Goal: Information Seeking & Learning: Learn about a topic

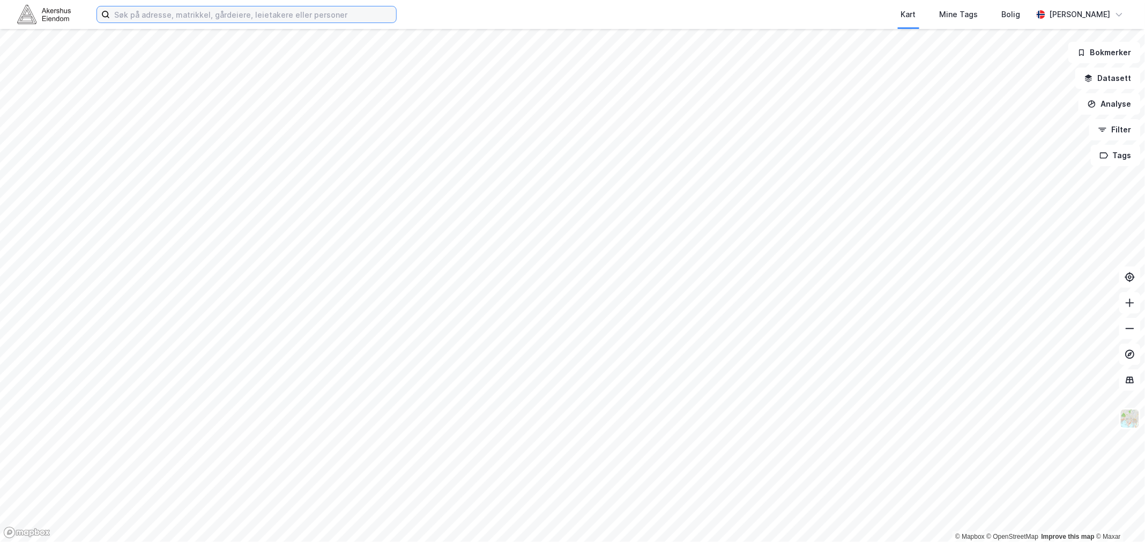
click at [130, 11] on input at bounding box center [253, 14] width 286 height 16
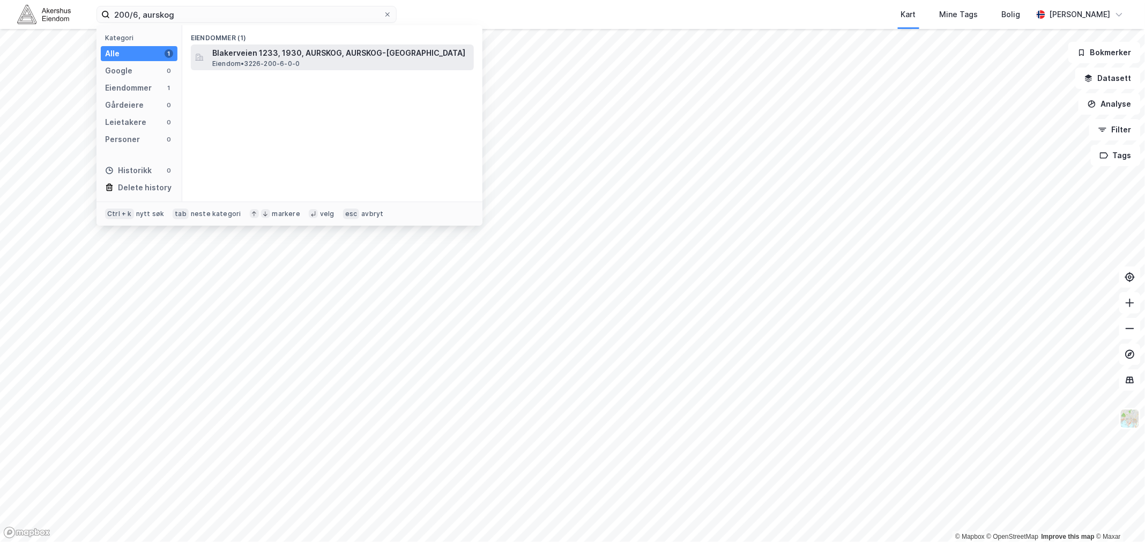
click at [315, 55] on span "Blakerveien 1233, 1930, AURSKOG, AURSKOG-[GEOGRAPHIC_DATA]" at bounding box center [340, 53] width 257 height 13
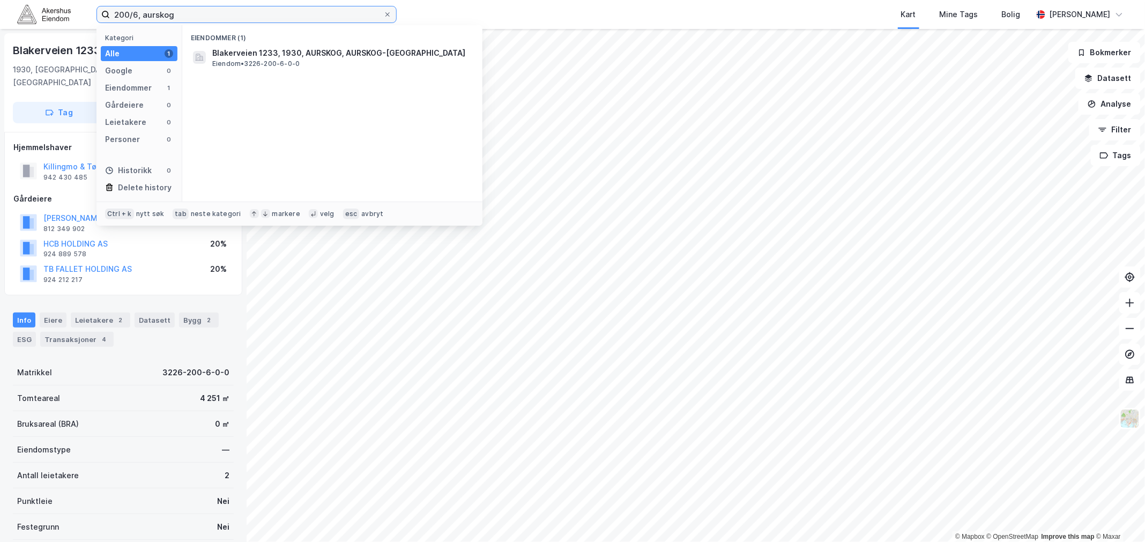
drag, startPoint x: 151, startPoint y: 11, endPoint x: 90, endPoint y: 11, distance: 61.1
click at [90, 11] on div "200/6, aurskog Kategori Alle 1 Google 0 Eiendommer 1 Gårdeiere 0 Leietakere 0 P…" at bounding box center [572, 14] width 1145 height 29
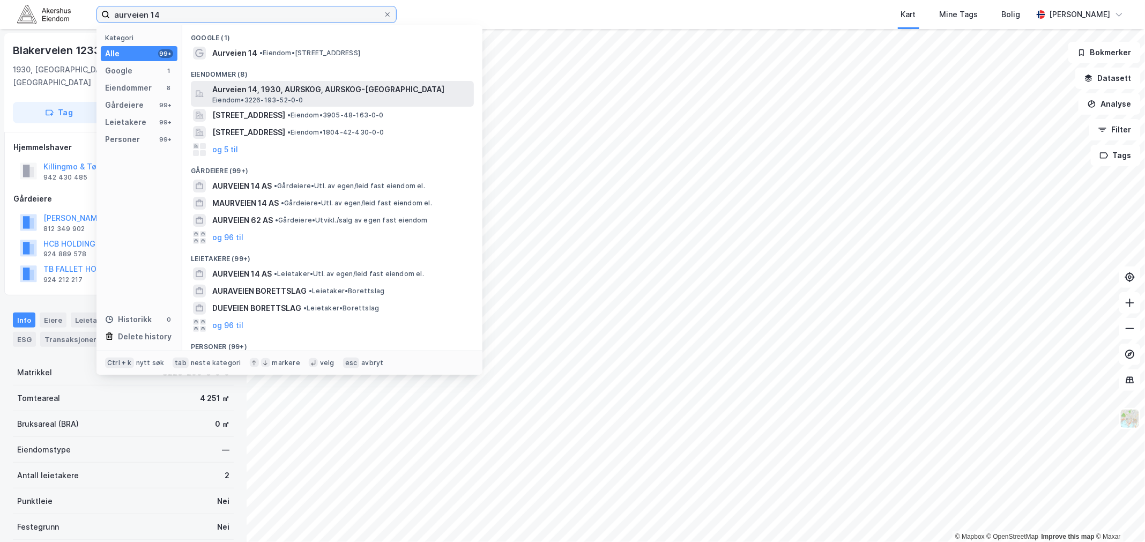
type input "aurveien 14"
click at [282, 92] on span "Aurveien 14, 1930, AURSKOG, AURSKOG-[GEOGRAPHIC_DATA]" at bounding box center [340, 89] width 257 height 13
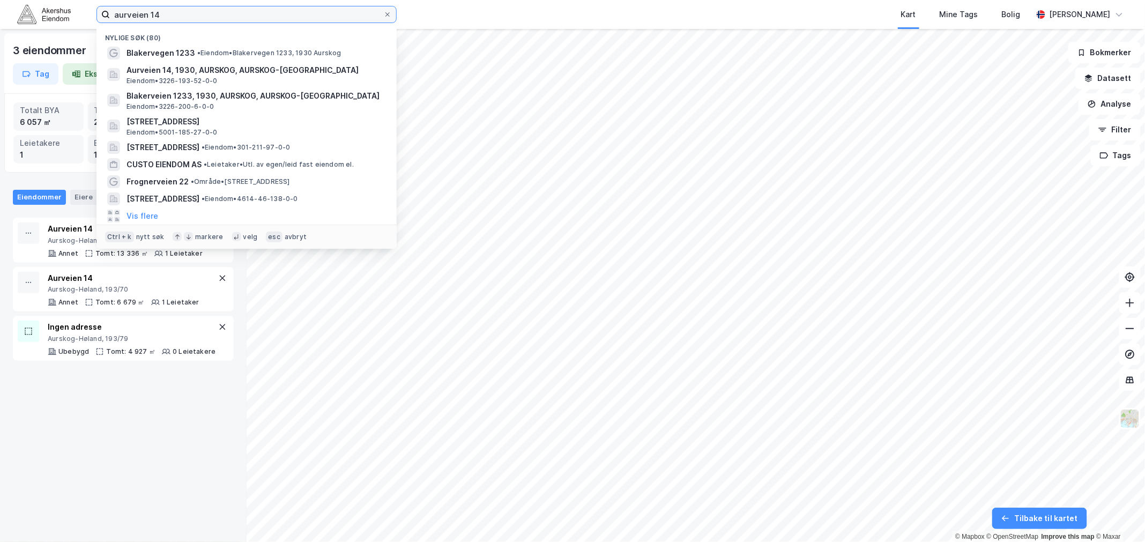
drag, startPoint x: 172, startPoint y: 15, endPoint x: 77, endPoint y: 12, distance: 94.4
click at [77, 12] on div "aurveien 14 Nylige søk (80) Blakervegen 1233 • [PERSON_NAME] 1233, 1930 Aurskog…" at bounding box center [572, 14] width 1145 height 29
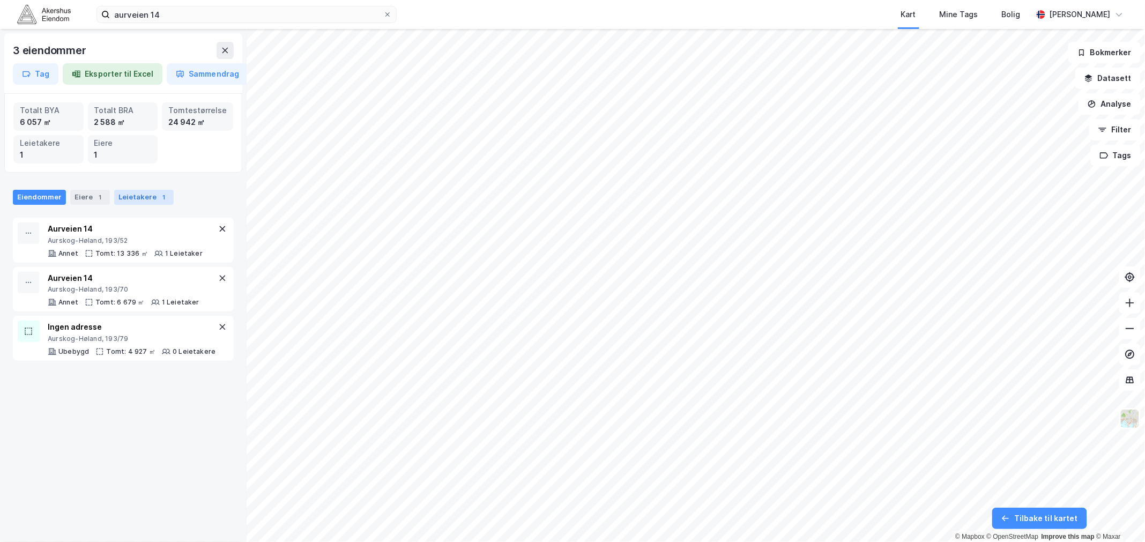
click at [136, 198] on div "Leietakere 1" at bounding box center [143, 197] width 59 height 15
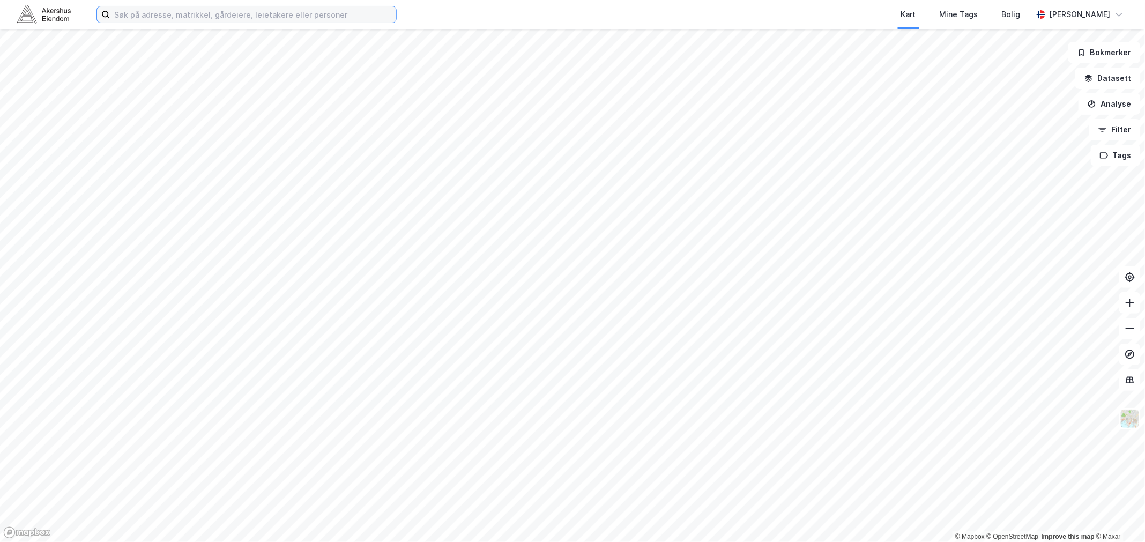
click at [156, 13] on input at bounding box center [253, 14] width 286 height 16
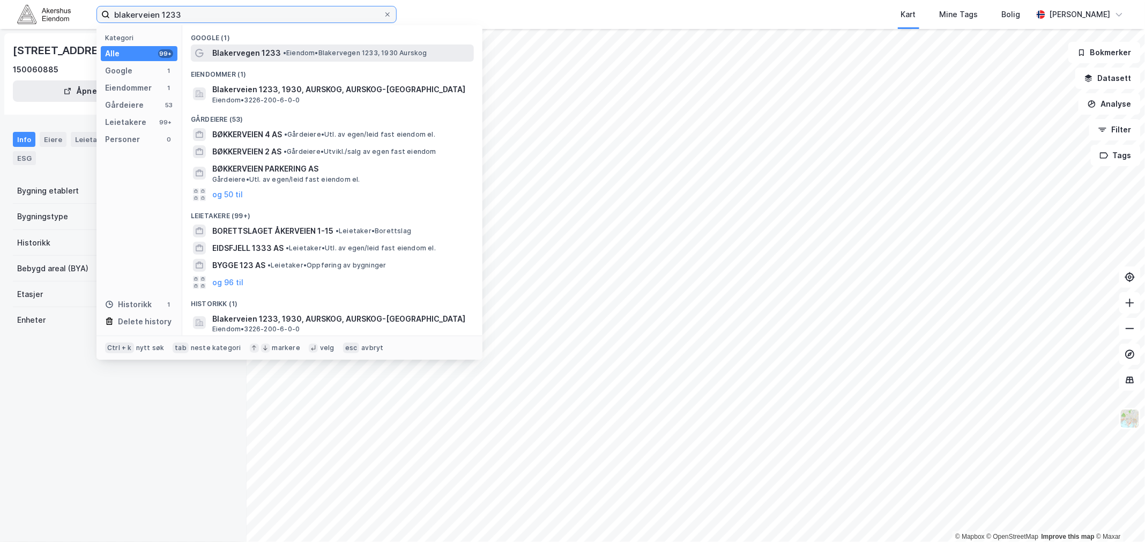
type input "blakerveien 1233"
click at [282, 47] on div "Blakervegen 1233 • [PERSON_NAME] 1233, 1930 Aurskog" at bounding box center [341, 53] width 259 height 13
